Goal: Transaction & Acquisition: Download file/media

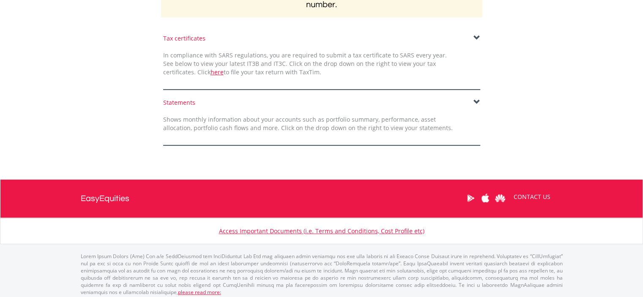
scroll to position [169, 0]
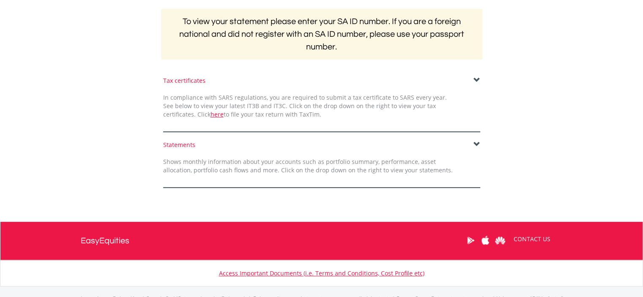
click at [475, 142] on span at bounding box center [476, 144] width 7 height 7
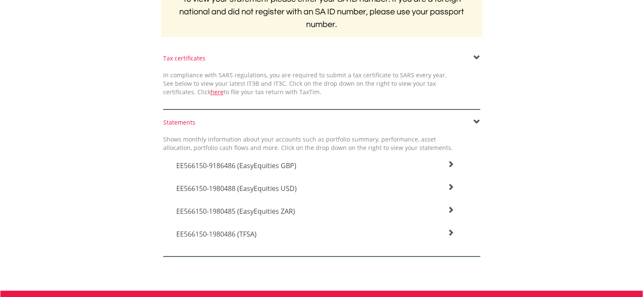
scroll to position [211, 0]
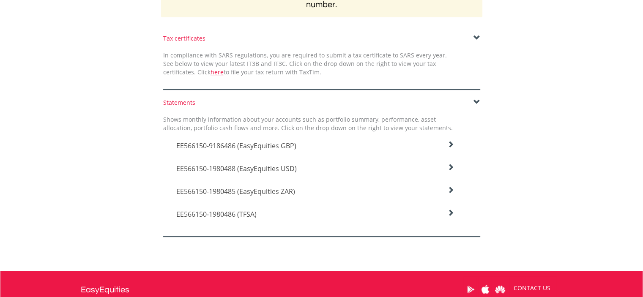
click at [376, 165] on h4 "EE566150-1980488 (EasyEquities USD)" at bounding box center [315, 169] width 278 height 10
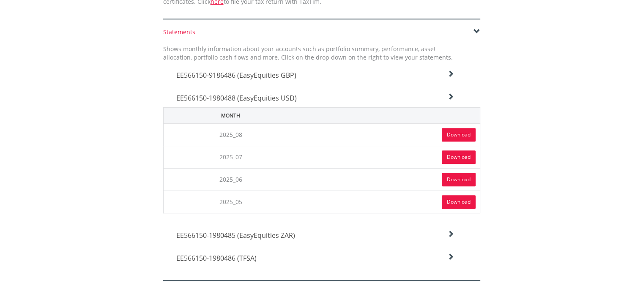
scroll to position [296, 0]
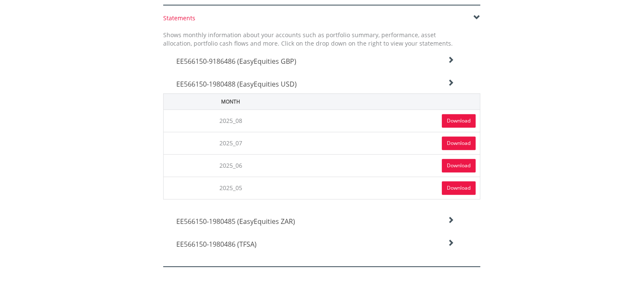
click at [460, 121] on link "Download" at bounding box center [459, 121] width 34 height 14
click at [441, 216] on h4 "EE566150-1980485 (EasyEquities ZAR)" at bounding box center [315, 221] width 278 height 10
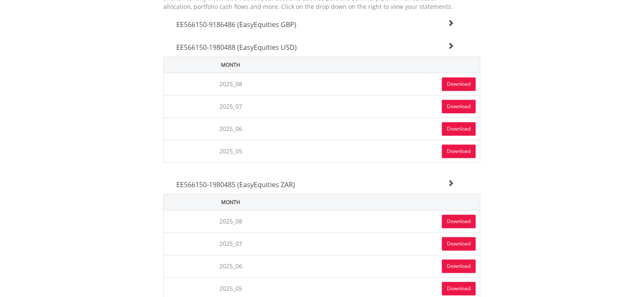
scroll to position [380, 0]
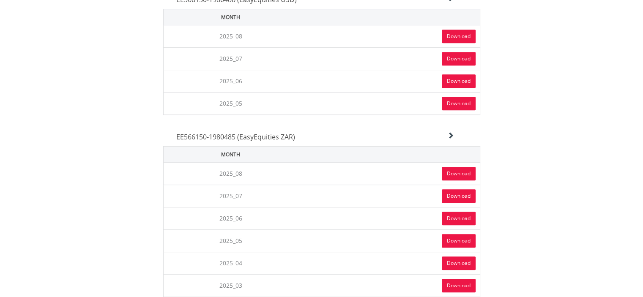
click at [467, 171] on link "Download" at bounding box center [459, 174] width 34 height 14
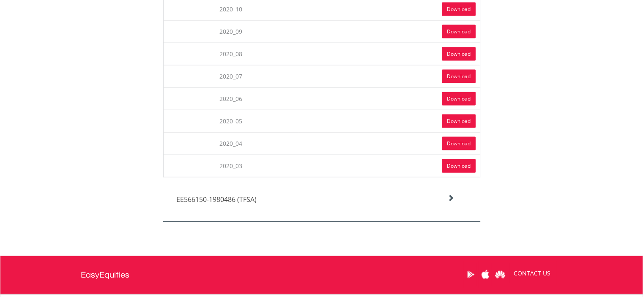
scroll to position [1893, 0]
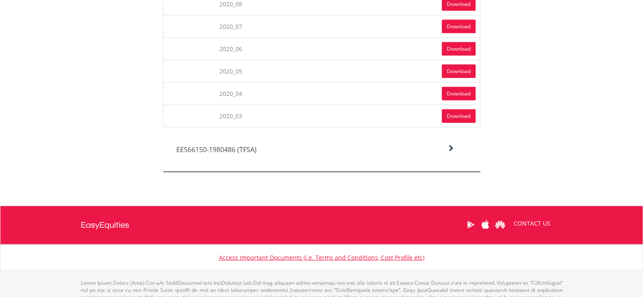
click at [281, 145] on h4 "EE566150-1980486 (TFSA)" at bounding box center [315, 150] width 278 height 10
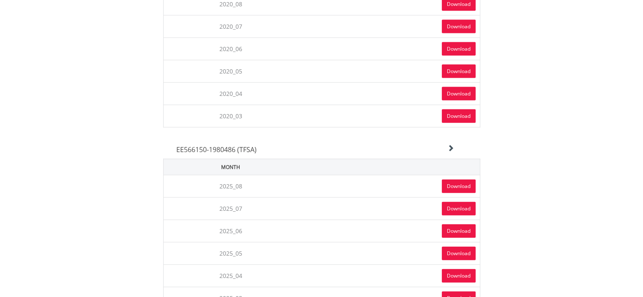
click at [461, 180] on link "Download" at bounding box center [459, 187] width 34 height 14
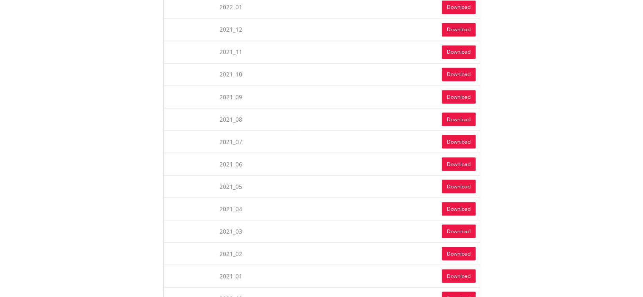
scroll to position [1386, 0]
